Goal: Navigation & Orientation: Find specific page/section

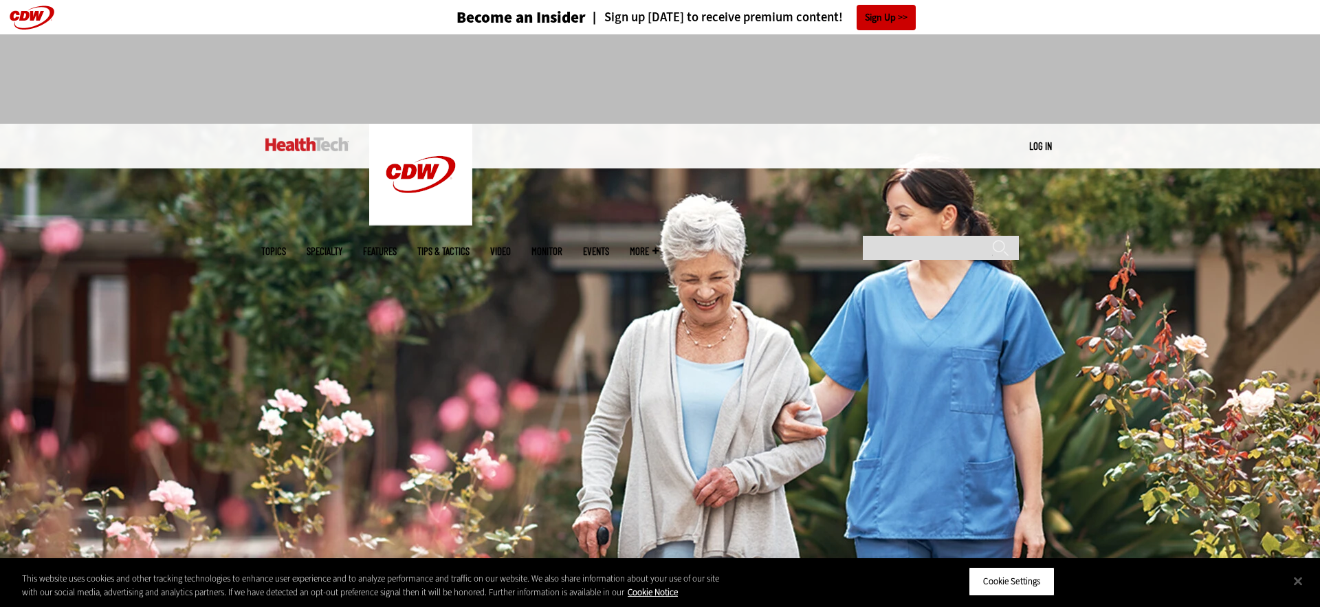
click at [273, 140] on img at bounding box center [306, 144] width 83 height 14
click at [0, 34] on link at bounding box center [0, 34] width 0 height 0
click at [309, 146] on img at bounding box center [306, 144] width 83 height 14
